Goal: Find contact information: Obtain details needed to contact an individual or organization

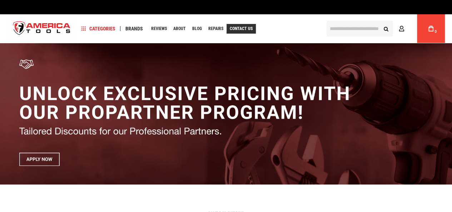
click at [239, 29] on span "Contact Us" at bounding box center [241, 28] width 23 height 4
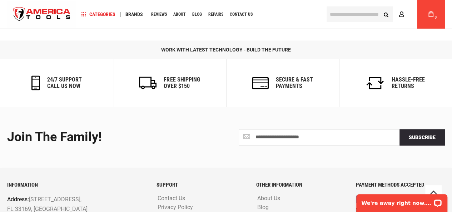
scroll to position [488, 0]
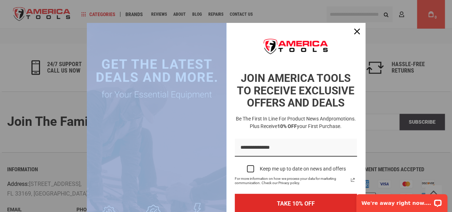
drag, startPoint x: 4, startPoint y: 169, endPoint x: 261, endPoint y: 122, distance: 261.8
click at [261, 122] on div "JOIN AMERICA TOOLS TO RECEIVE EXCLUSIVE OFFERS AND DEALS Be the first in line f…" at bounding box center [226, 106] width 452 height 212
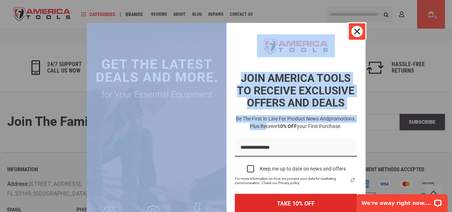
click at [354, 28] on div "Close" at bounding box center [356, 31] width 11 height 11
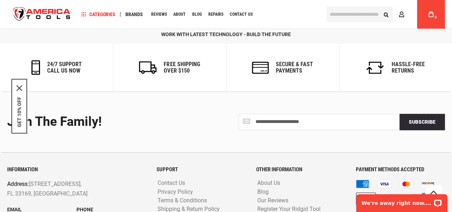
drag, startPoint x: 68, startPoint y: 167, endPoint x: 66, endPoint y: 170, distance: 3.8
click at [66, 205] on div "Email info@americatools.com" at bounding box center [41, 214] width 69 height 18
copy div "[EMAIL_ADDRESS][DOMAIN_NAME]"
